Goal: Task Accomplishment & Management: Complete application form

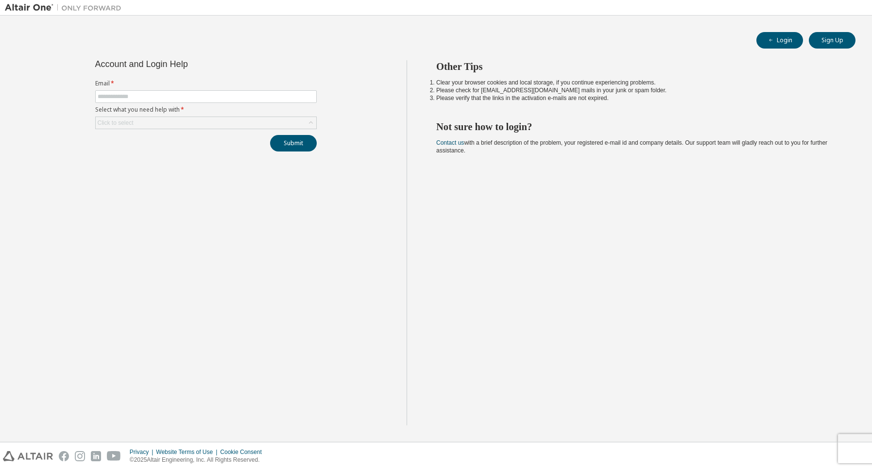
click at [306, 130] on div "Account and Login Help Email * Select what you need help with * Click to select…" at bounding box center [205, 105] width 233 height 91
click at [317, 123] on div "Account and Login Help Email * Select what you need help with * Click to select…" at bounding box center [205, 105] width 233 height 91
click at [304, 128] on div "Click to select" at bounding box center [206, 123] width 221 height 12
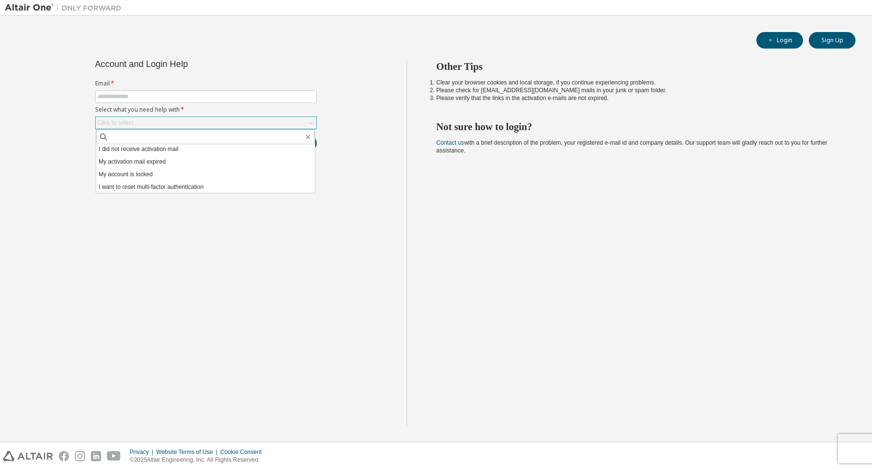
scroll to position [27, 0]
click at [841, 43] on button "Sign Up" at bounding box center [832, 40] width 47 height 17
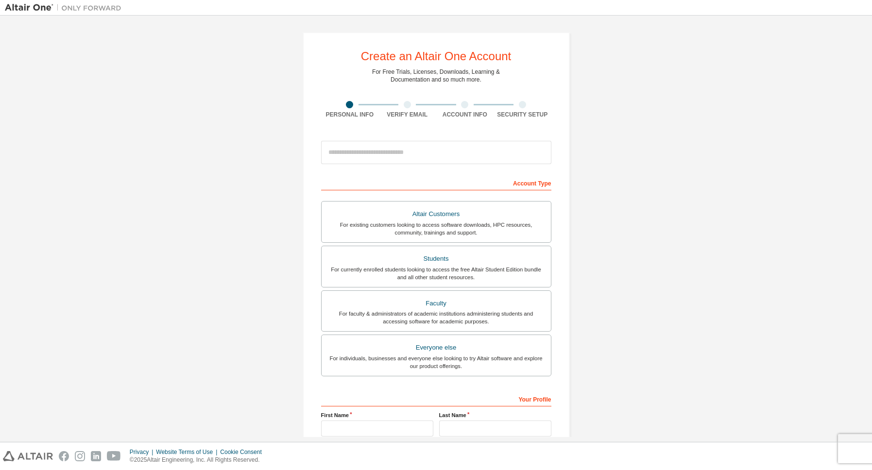
click at [407, 102] on div at bounding box center [407, 104] width 7 height 7
click at [527, 153] on input "email" at bounding box center [436, 152] width 230 height 23
click at [468, 258] on div "Students" at bounding box center [437, 259] width 218 height 14
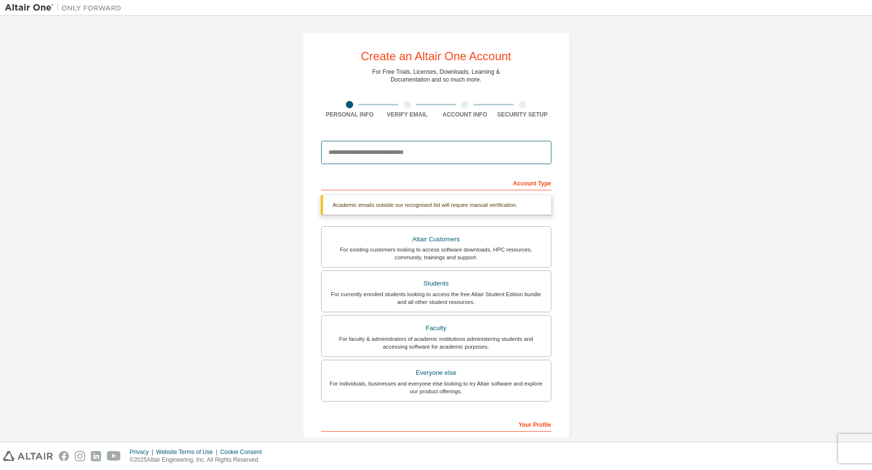
click at [395, 158] on input "email" at bounding box center [436, 152] width 230 height 23
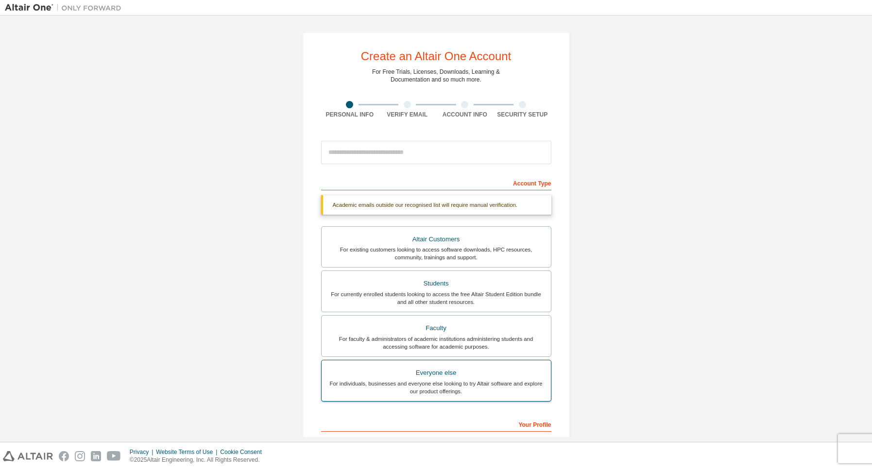
click at [456, 380] on div "Everyone else" at bounding box center [437, 373] width 218 height 14
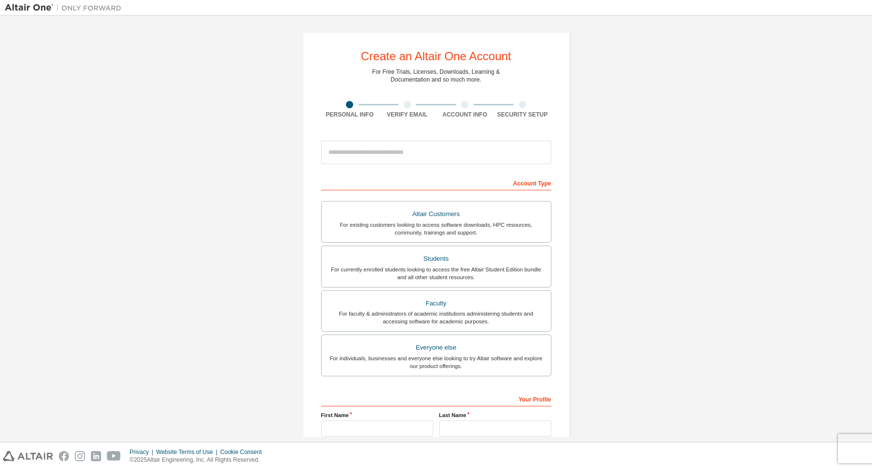
click at [528, 186] on div "Account Type" at bounding box center [436, 183] width 230 height 16
click at [412, 148] on input "email" at bounding box center [436, 152] width 230 height 23
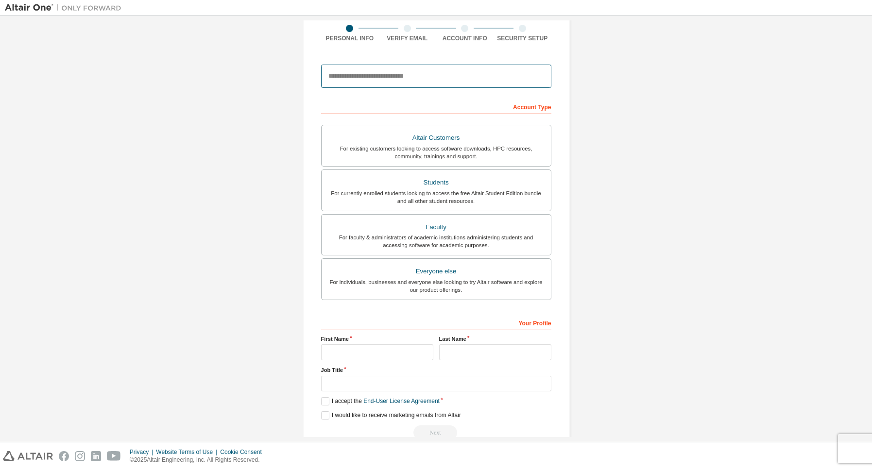
scroll to position [87, 0]
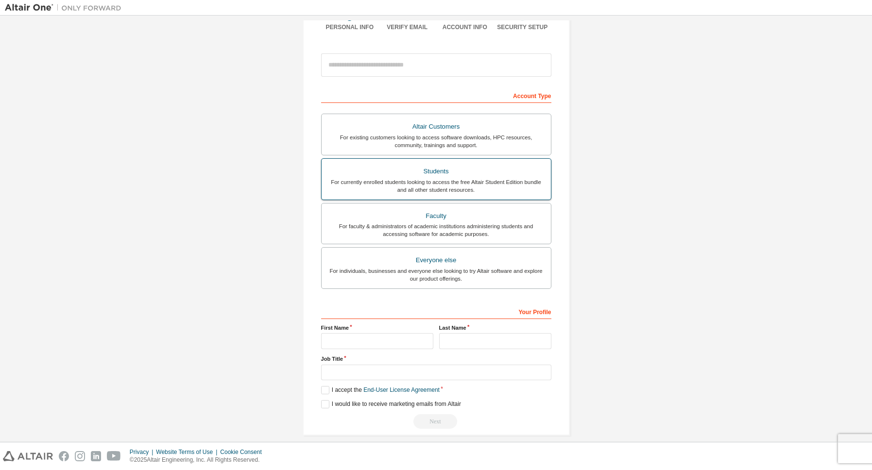
click at [462, 177] on div "Students" at bounding box center [437, 172] width 218 height 14
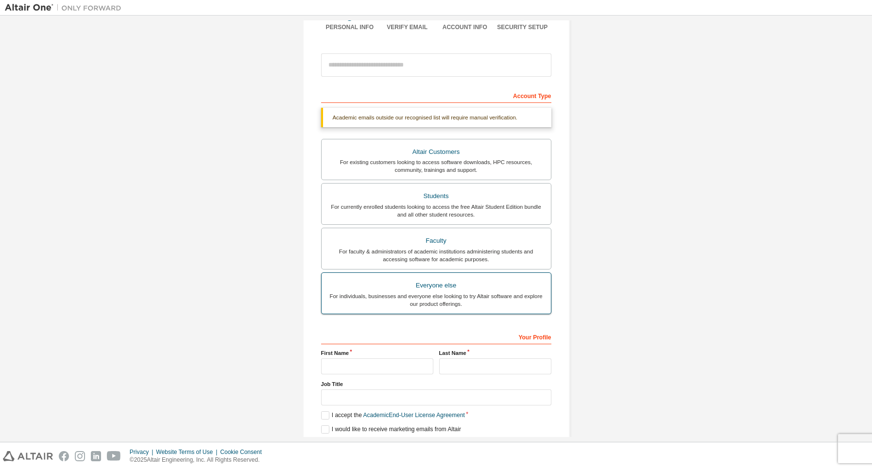
click at [478, 308] on div "For individuals, businesses and everyone else looking to try Altair software an…" at bounding box center [437, 301] width 218 height 16
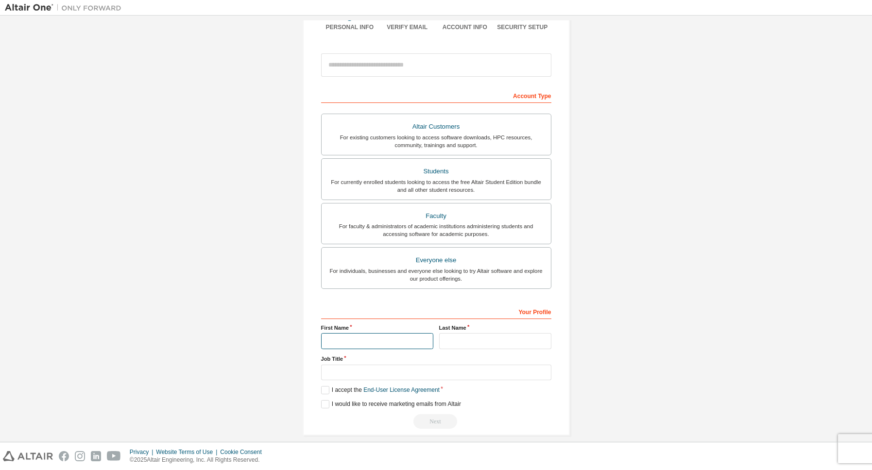
click at [404, 344] on input "text" at bounding box center [377, 341] width 112 height 16
click at [457, 344] on input "text" at bounding box center [495, 341] width 112 height 16
click at [456, 374] on input "text" at bounding box center [436, 373] width 230 height 16
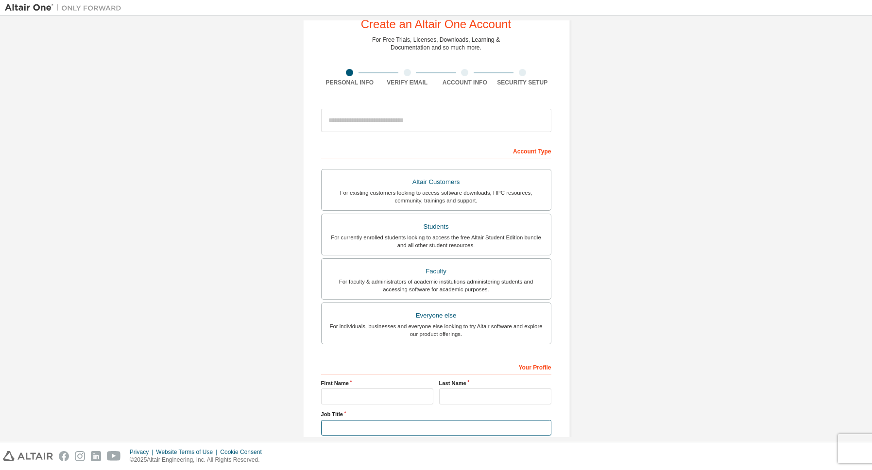
scroll to position [44, 0]
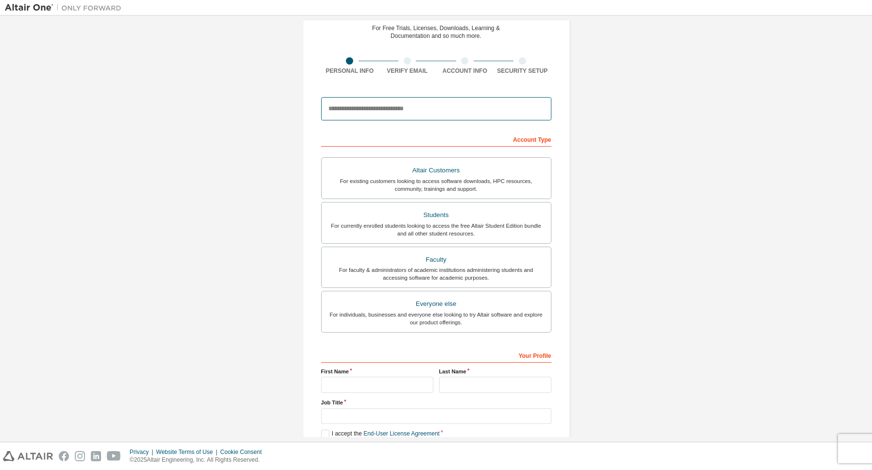
click at [449, 108] on input "email" at bounding box center [436, 108] width 230 height 23
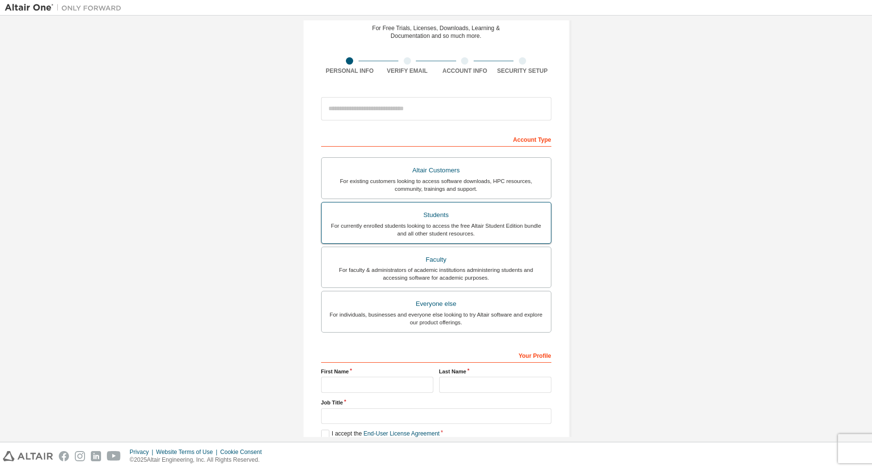
click at [426, 227] on div "For currently enrolled students looking to access the free Altair Student Editi…" at bounding box center [437, 230] width 218 height 16
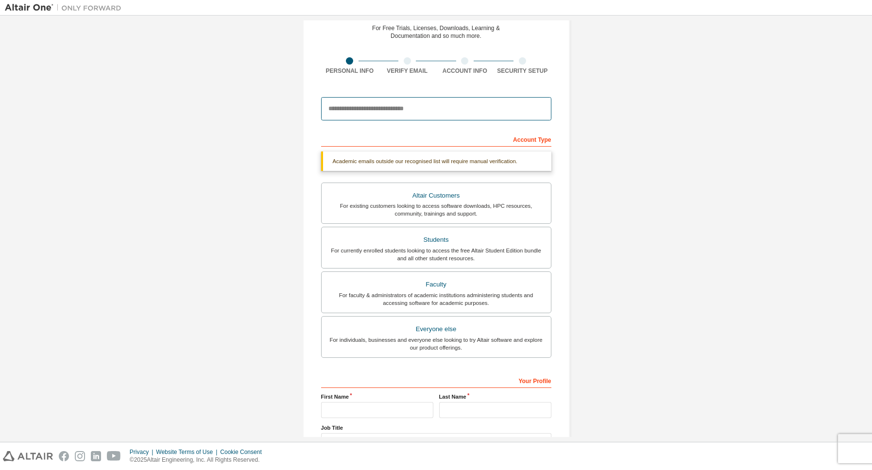
click at [366, 114] on input "email" at bounding box center [436, 108] width 230 height 23
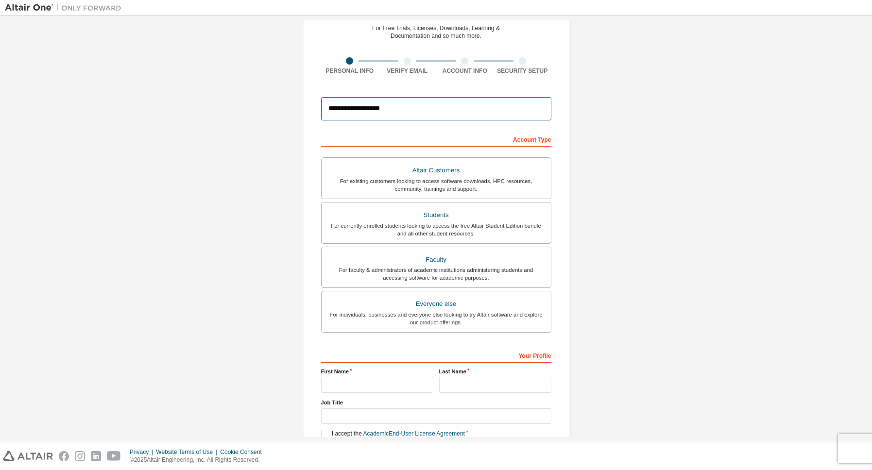
scroll to position [87, 0]
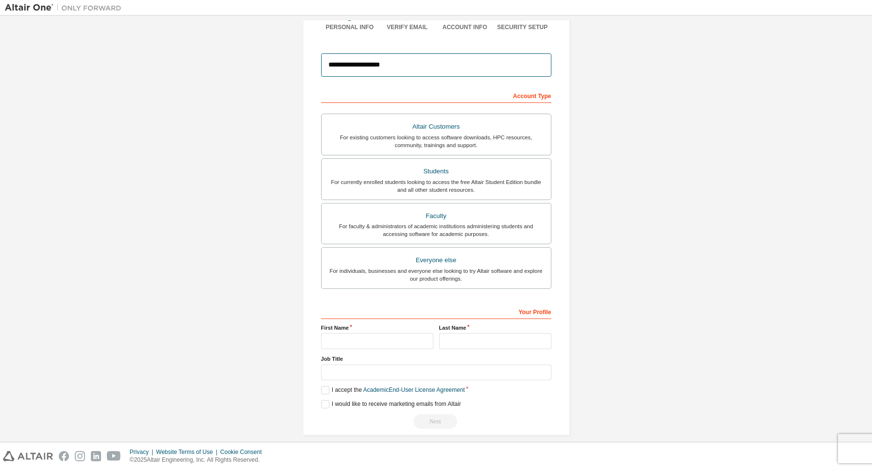
type input "**********"
click at [367, 347] on input "text" at bounding box center [377, 341] width 112 height 16
type input "*****"
click at [504, 340] on input "text" at bounding box center [495, 341] width 112 height 16
type input "**********"
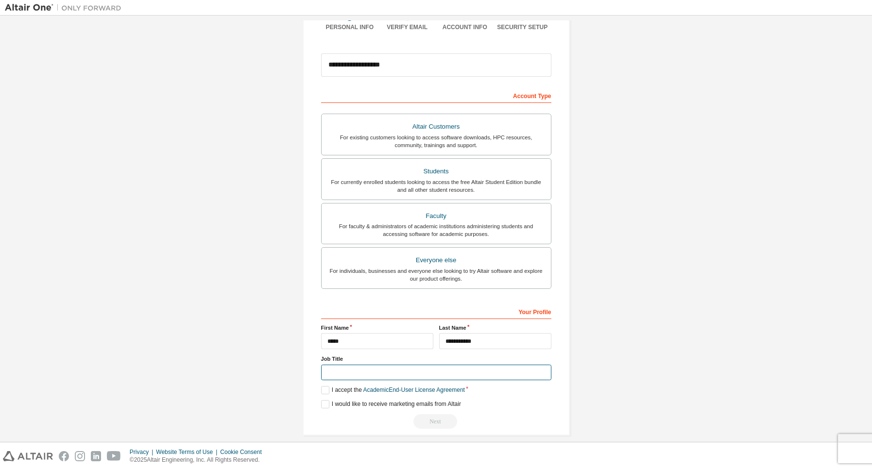
click at [484, 371] on input "text" at bounding box center [436, 373] width 230 height 16
type input "*"
click at [322, 394] on label "I accept the Academic End-User License Agreement" at bounding box center [393, 390] width 144 height 8
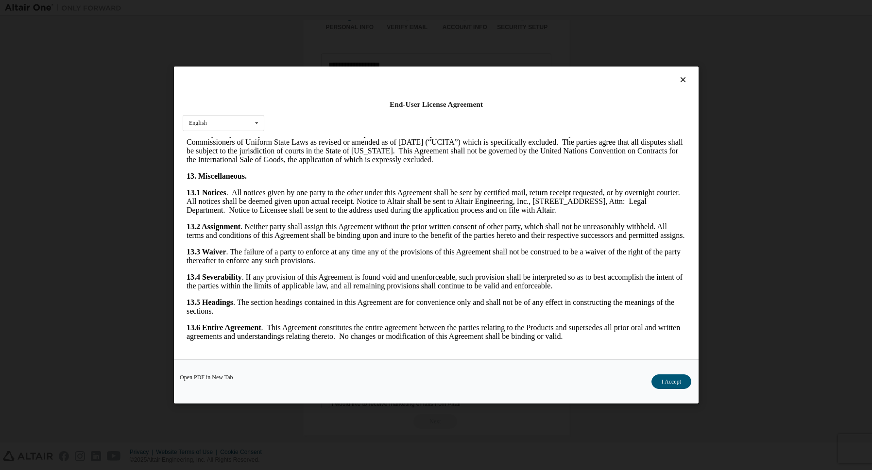
scroll to position [1928, 0]
click at [659, 376] on button "I Accept" at bounding box center [671, 382] width 40 height 15
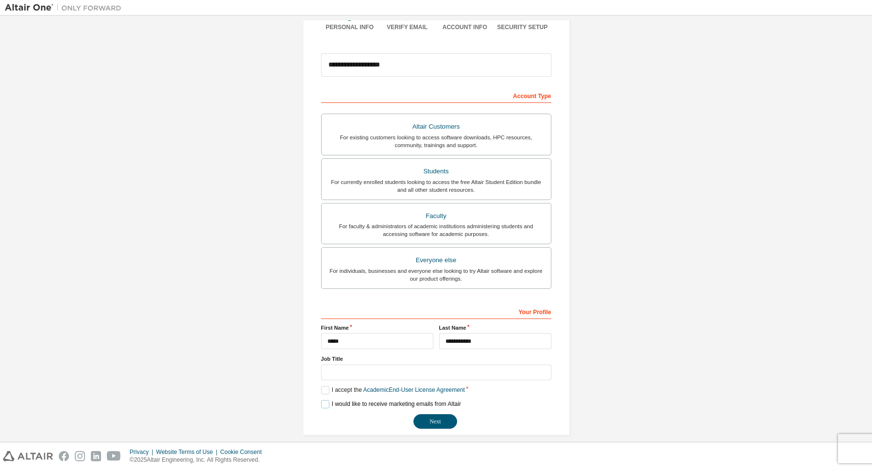
click at [328, 406] on label "I would like to receive marketing emails from Altair" at bounding box center [391, 404] width 140 height 8
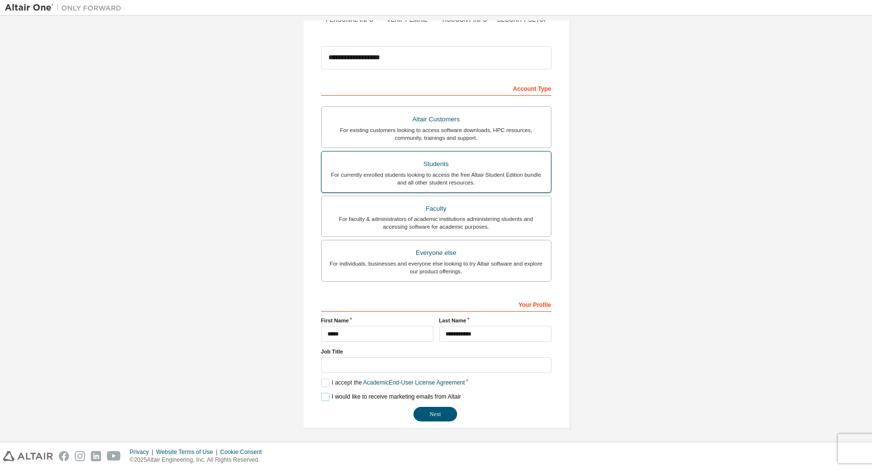
scroll to position [99, 0]
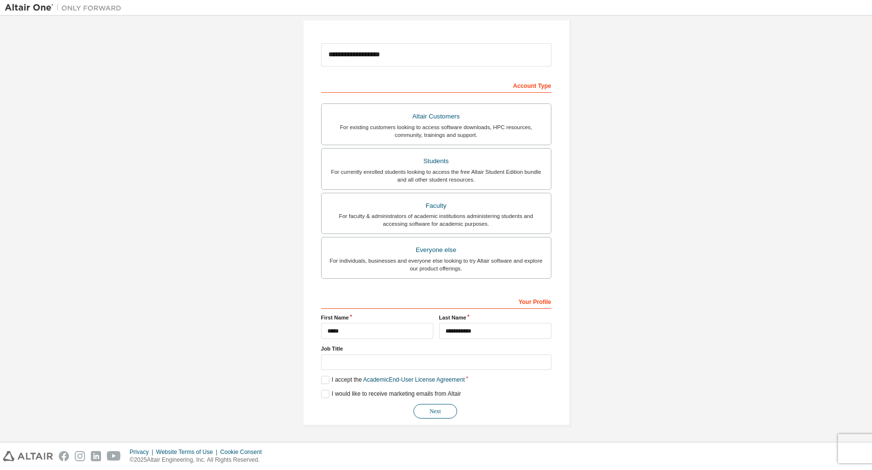
click at [434, 411] on button "Next" at bounding box center [436, 411] width 44 height 15
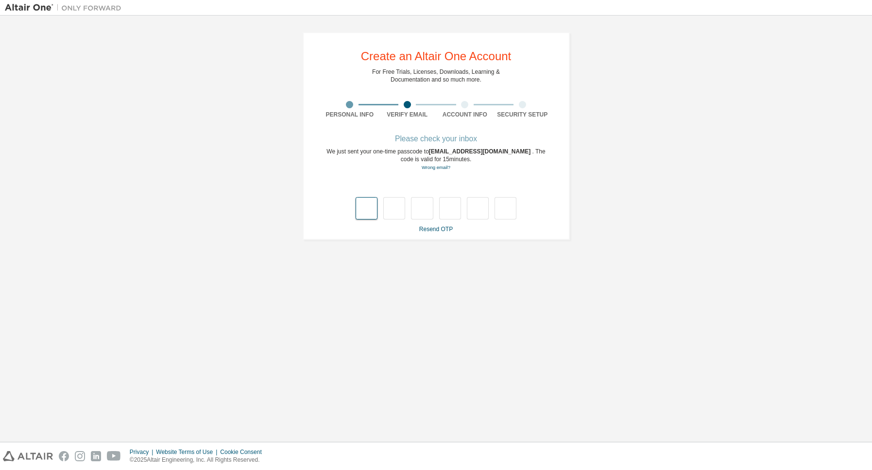
drag, startPoint x: 361, startPoint y: 204, endPoint x: 367, endPoint y: 194, distance: 11.9
click at [361, 204] on input "text" at bounding box center [367, 208] width 22 height 22
type input "*"
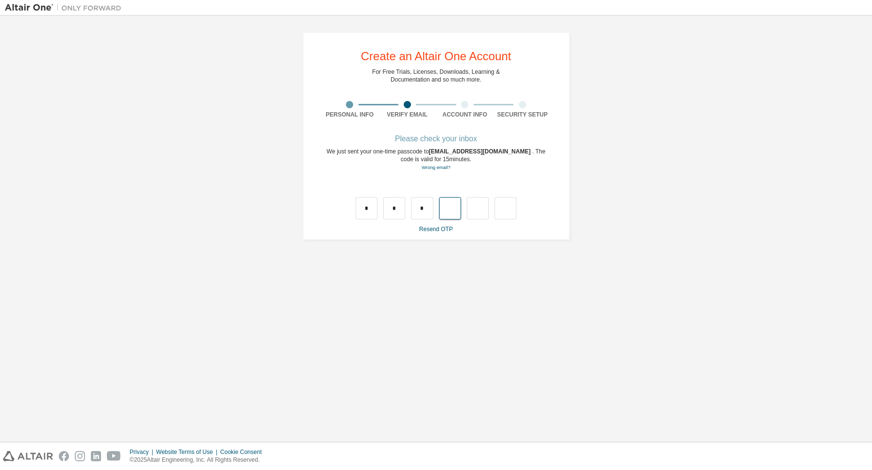
type input "*"
